Goal: Navigation & Orientation: Find specific page/section

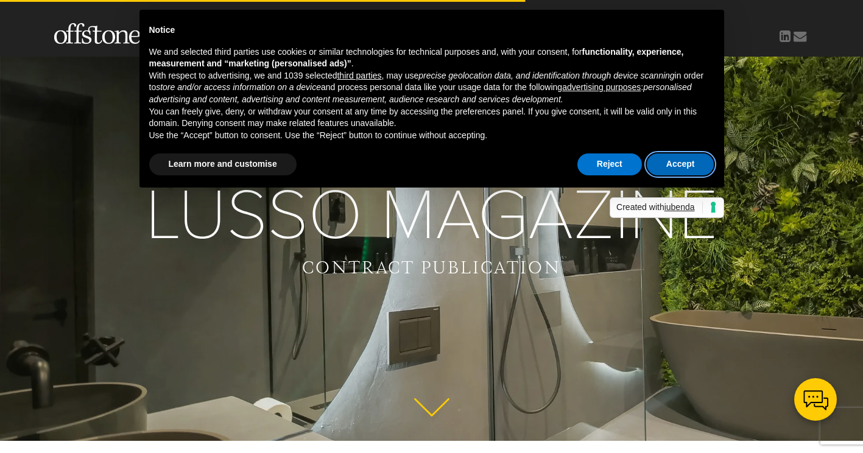
click at [682, 172] on button "Accept" at bounding box center [681, 164] width 68 height 22
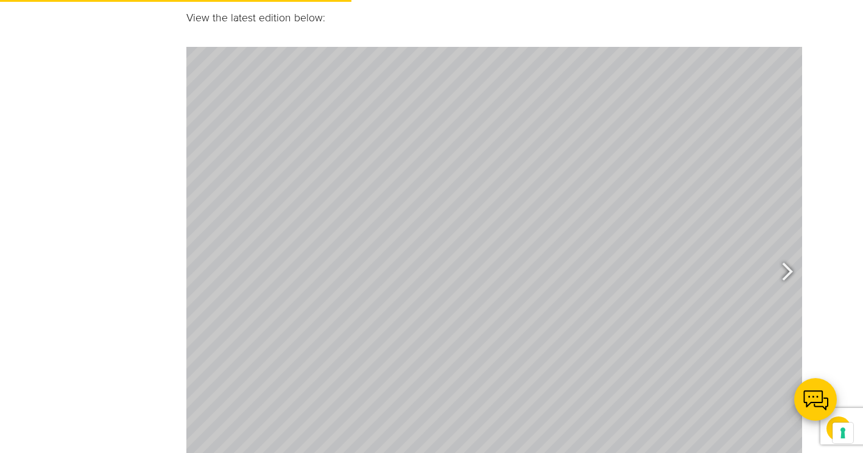
scroll to position [792, 0]
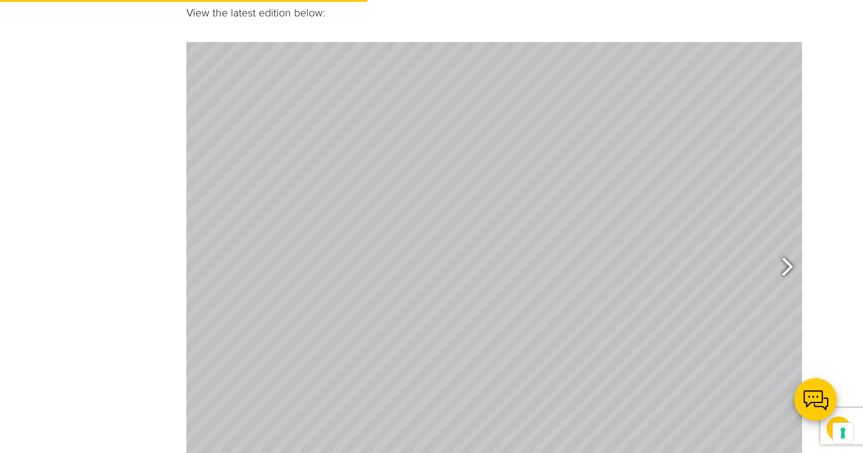
click at [788, 246] on div at bounding box center [782, 268] width 28 height 45
click at [789, 246] on div at bounding box center [782, 268] width 28 height 45
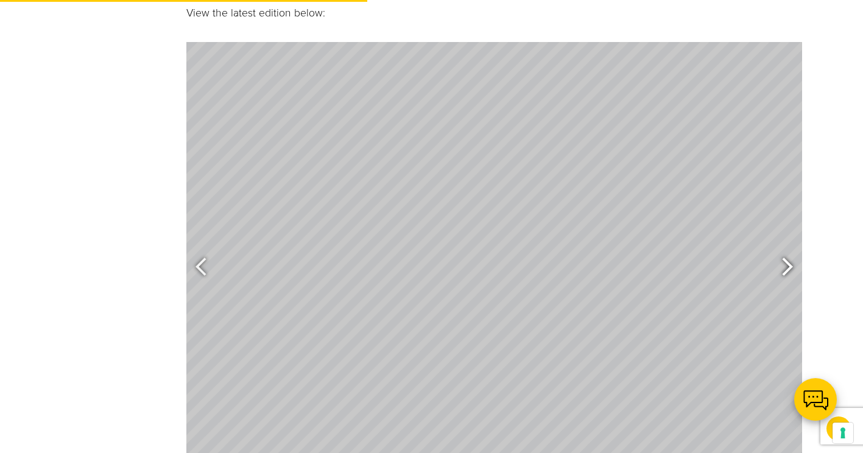
click at [789, 246] on div at bounding box center [782, 268] width 28 height 45
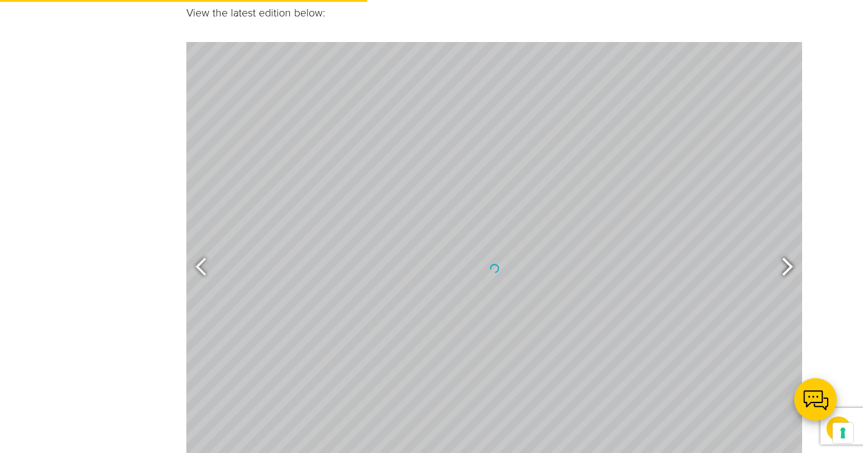
click at [789, 246] on div at bounding box center [782, 268] width 28 height 45
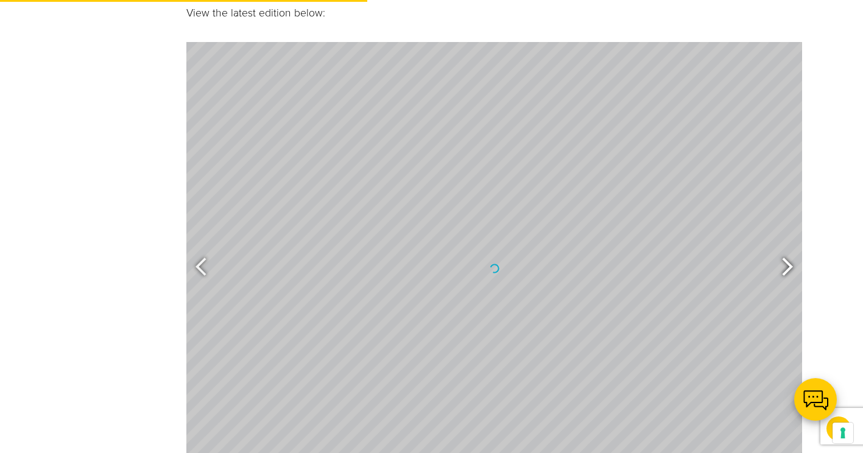
click at [789, 246] on div at bounding box center [782, 268] width 28 height 45
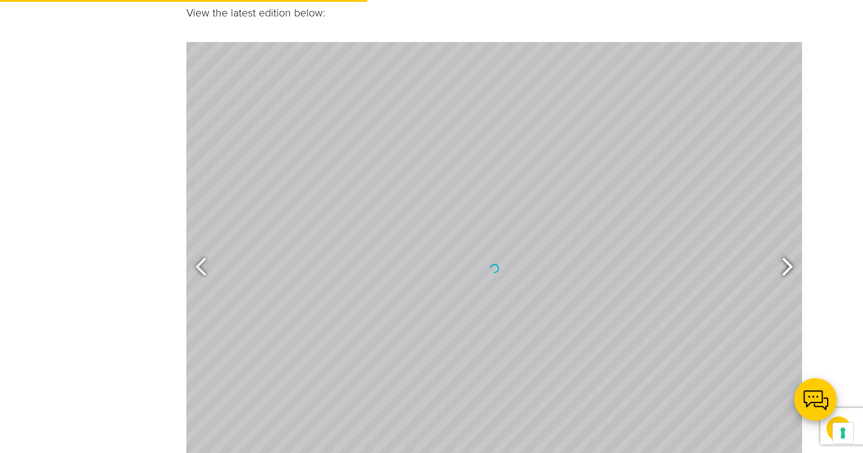
click at [789, 246] on div at bounding box center [782, 268] width 28 height 45
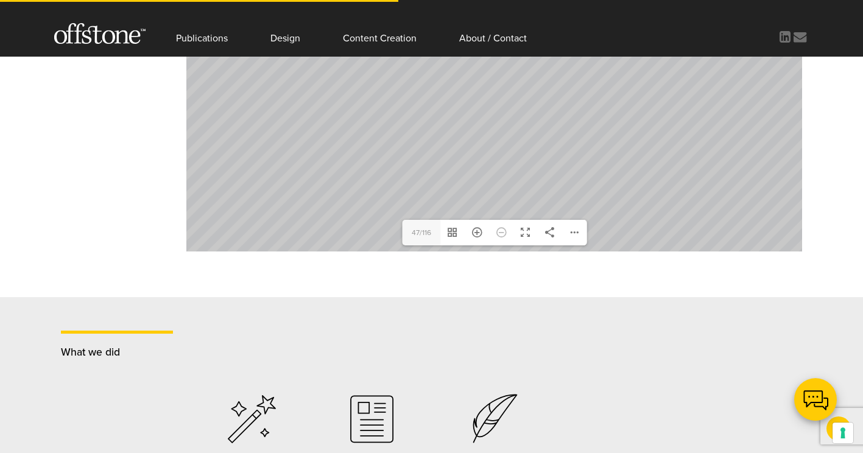
scroll to position [853, 0]
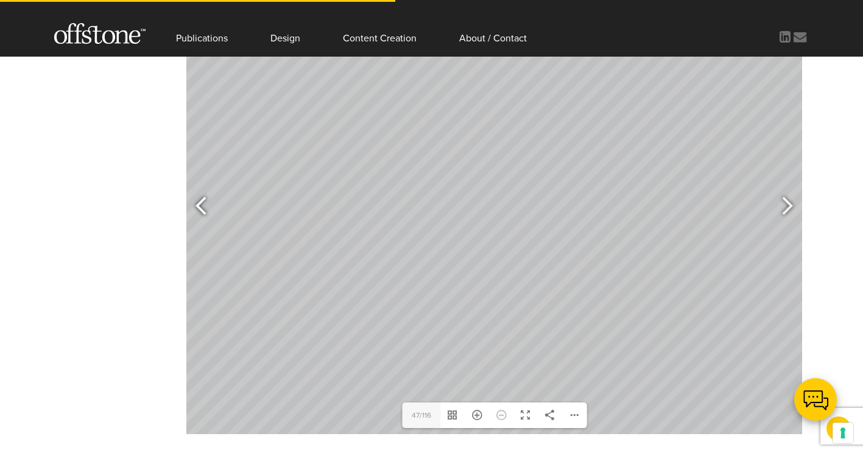
click at [192, 188] on div at bounding box center [201, 207] width 30 height 61
click at [194, 188] on div at bounding box center [206, 207] width 28 height 45
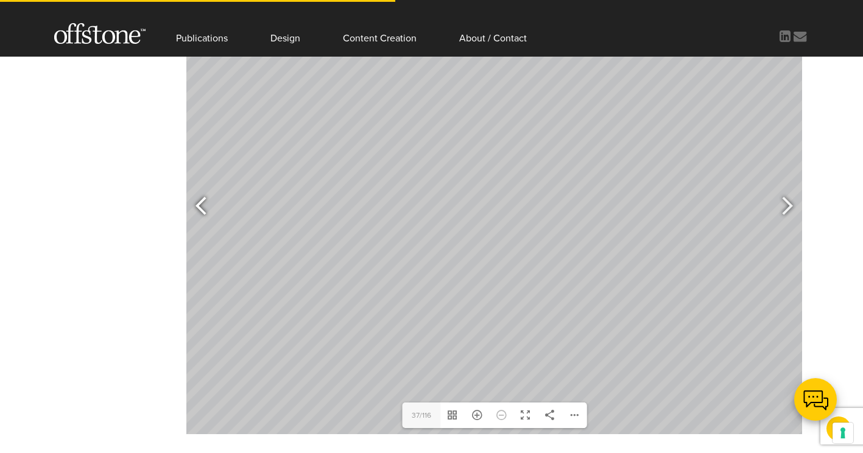
click at [195, 188] on div at bounding box center [206, 207] width 28 height 45
click at [195, 187] on div at bounding box center [206, 207] width 28 height 45
click at [197, 186] on div at bounding box center [206, 207] width 28 height 45
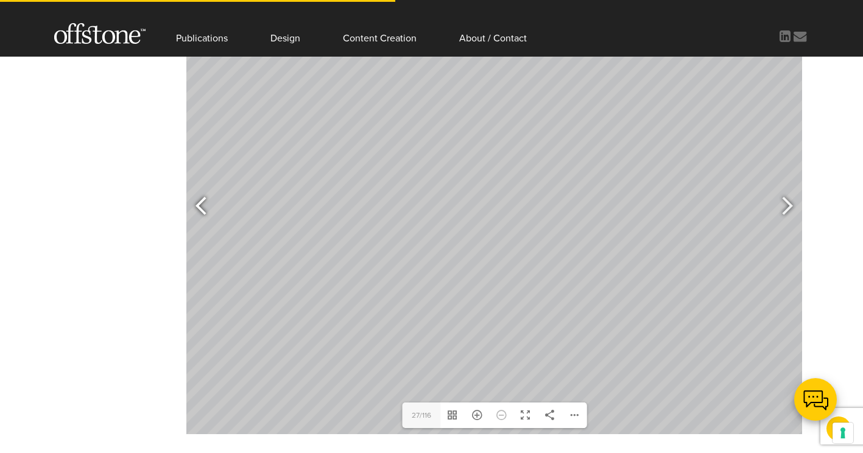
click at [199, 185] on div at bounding box center [206, 207] width 28 height 45
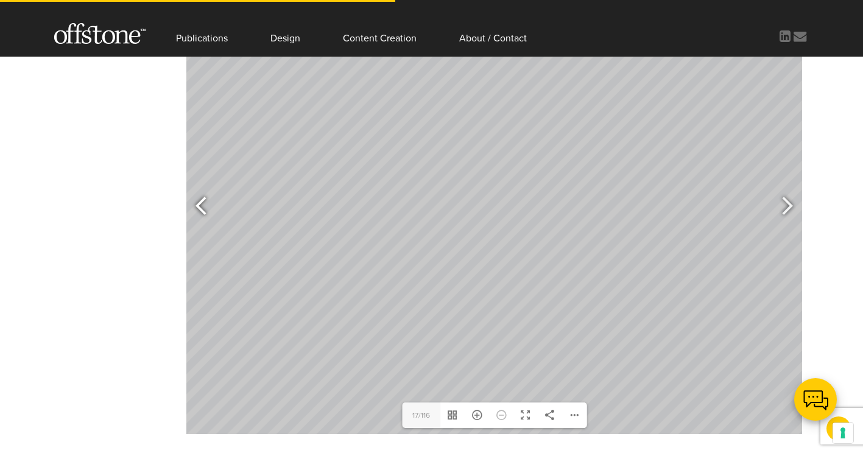
click at [199, 185] on div at bounding box center [206, 207] width 28 height 45
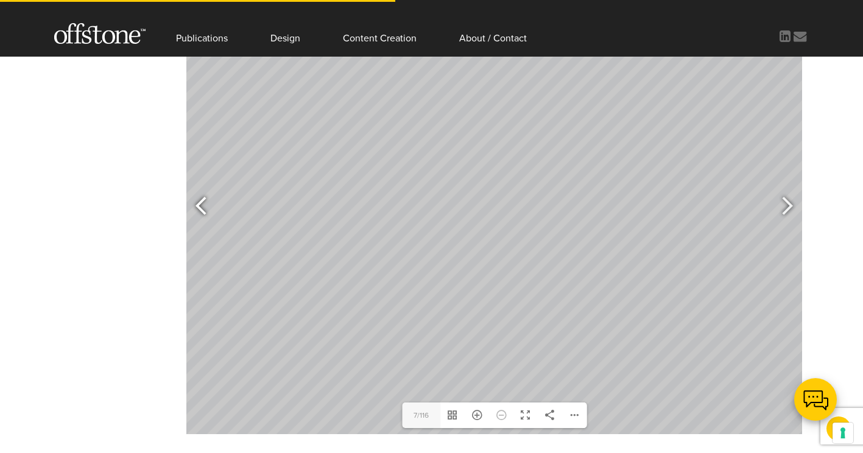
click at [199, 185] on div at bounding box center [206, 207] width 28 height 45
type input "3"
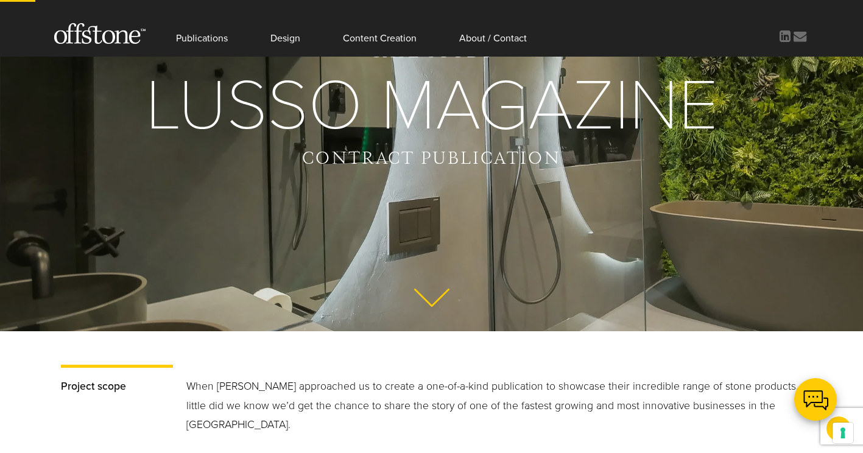
scroll to position [0, 0]
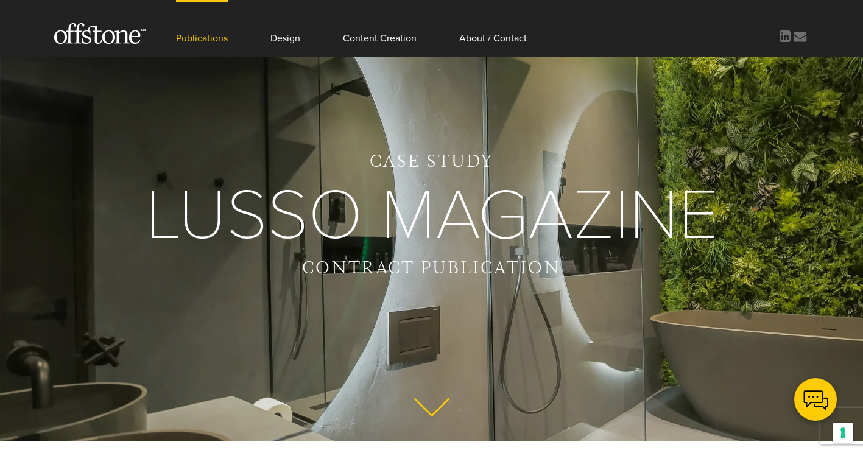
click at [210, 35] on link "Publications" at bounding box center [202, 28] width 52 height 57
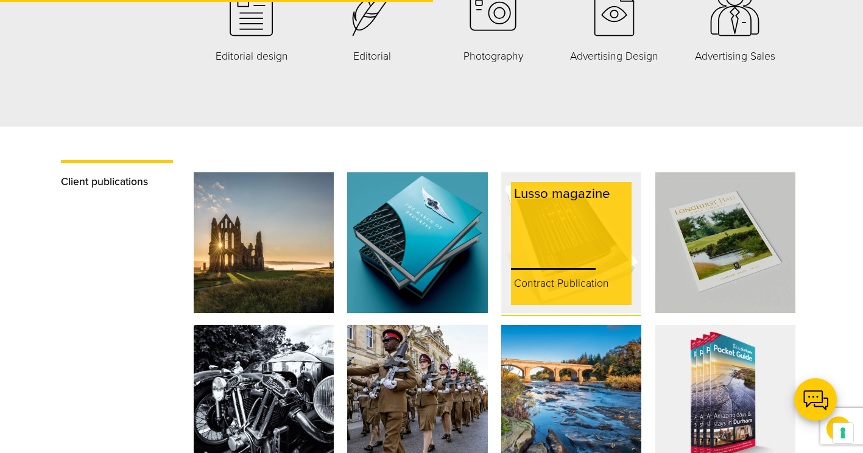
scroll to position [975, 0]
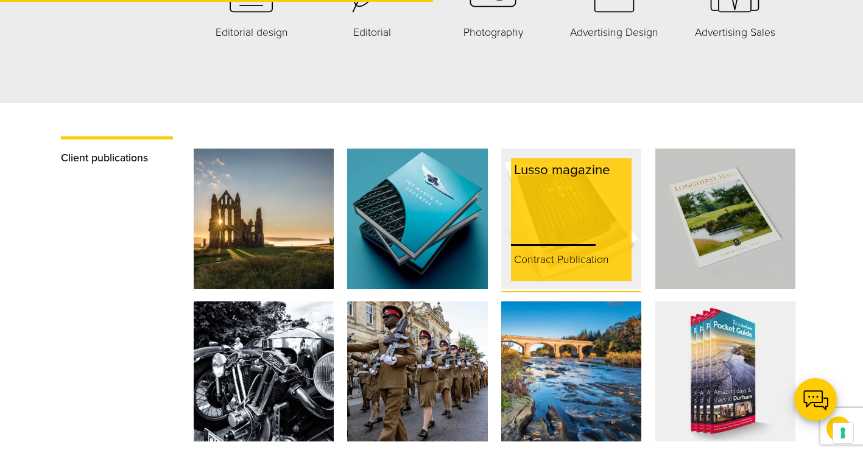
click at [506, 210] on div "Lusso magazine Contract Publication" at bounding box center [571, 219] width 140 height 140
